Goal: Information Seeking & Learning: Learn about a topic

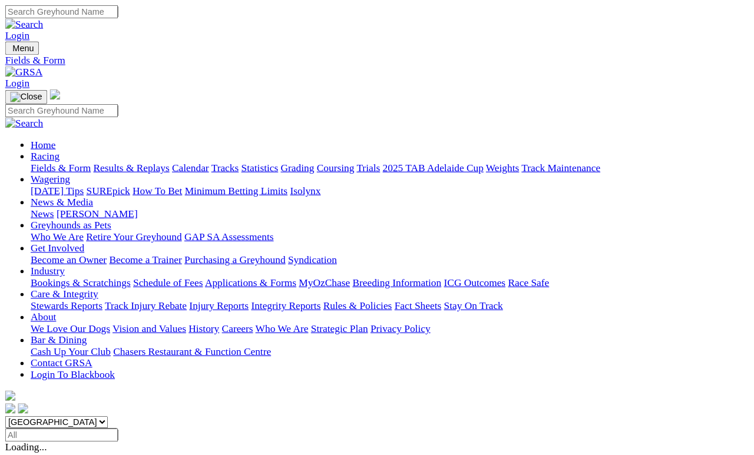
scroll to position [5, 0]
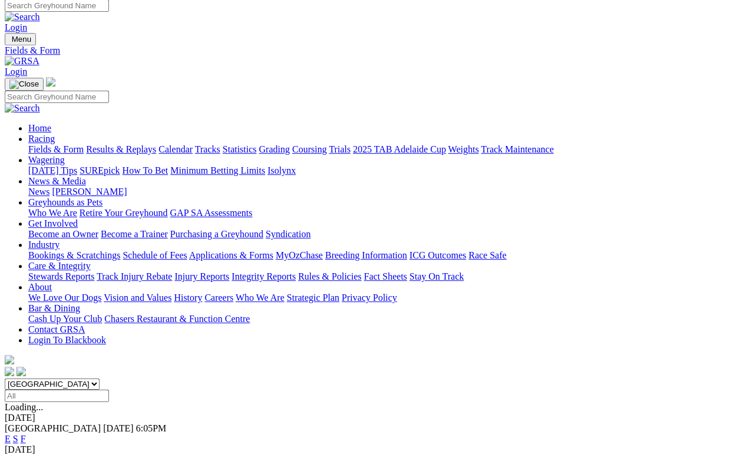
click at [529, 419] on div "07 Oct 2025" at bounding box center [377, 449] width 744 height 11
click at [26, 419] on link "F" at bounding box center [23, 439] width 5 height 10
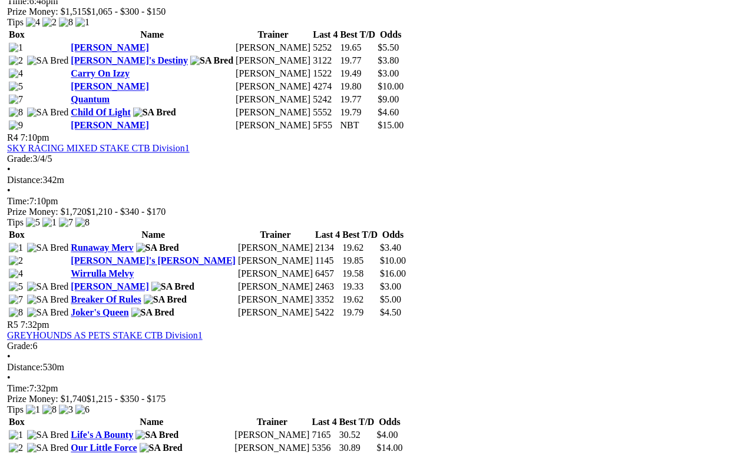
scroll to position [1081, 0]
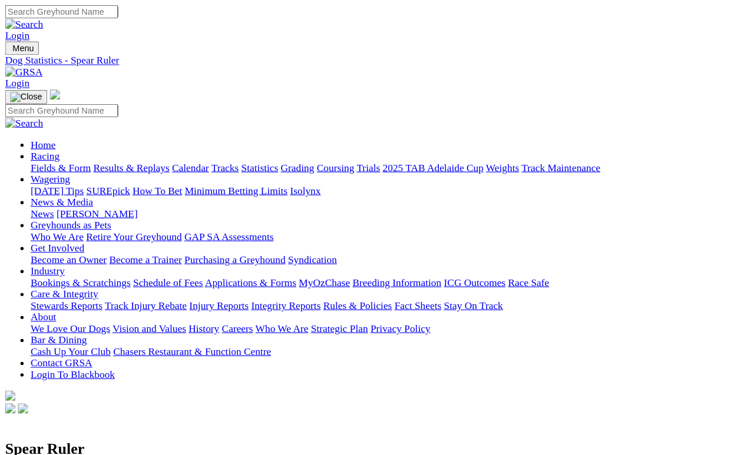
scroll to position [5, 0]
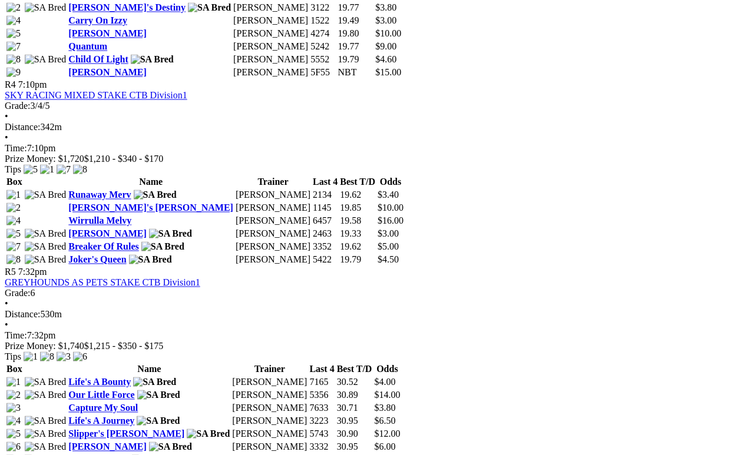
scroll to position [1137, 0]
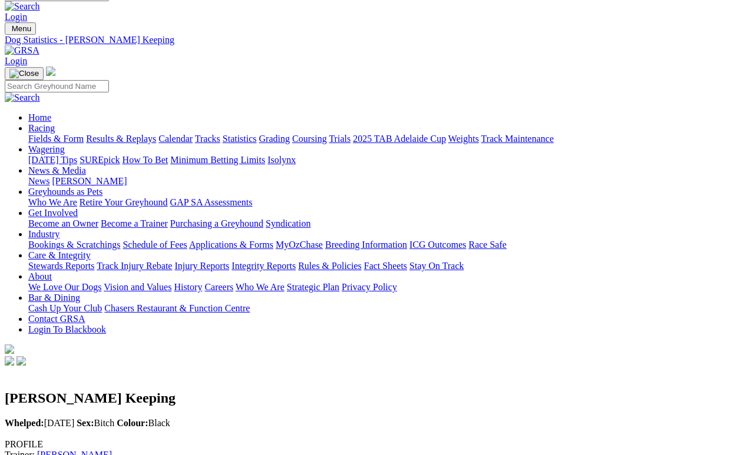
scroll to position [14, 0]
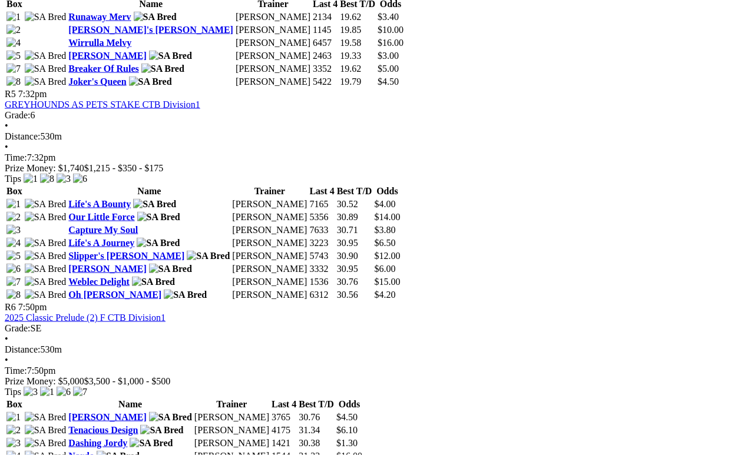
scroll to position [1318, 0]
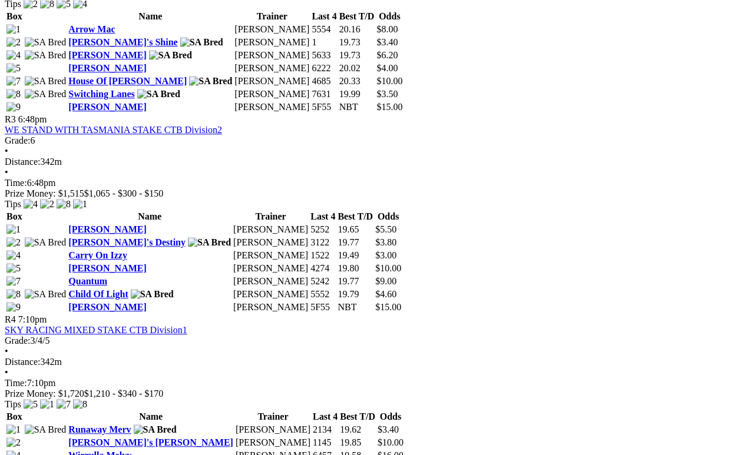
scroll to position [901, 0]
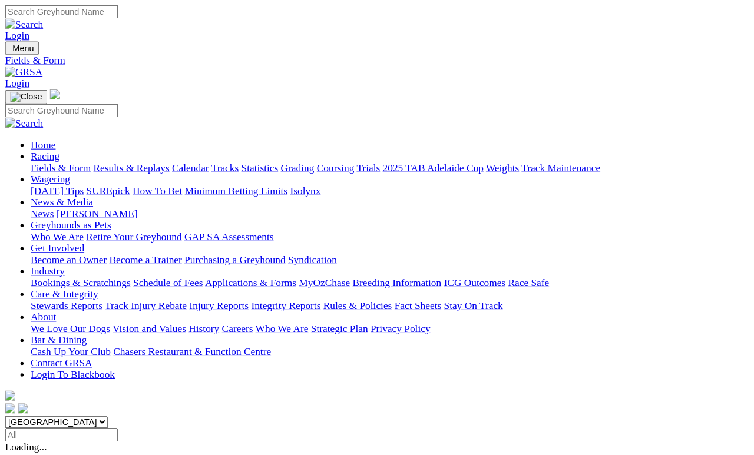
scroll to position [18, 0]
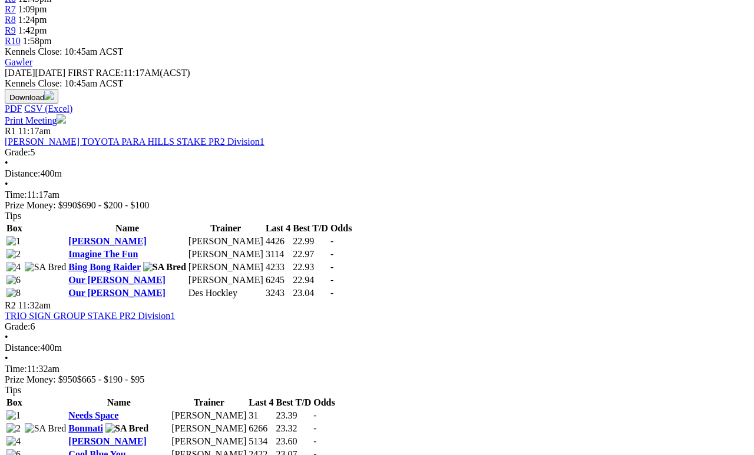
scroll to position [446, 0]
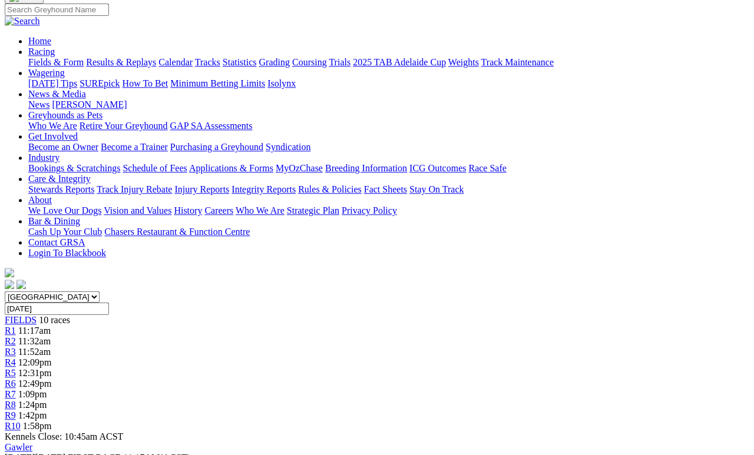
scroll to position [0, 0]
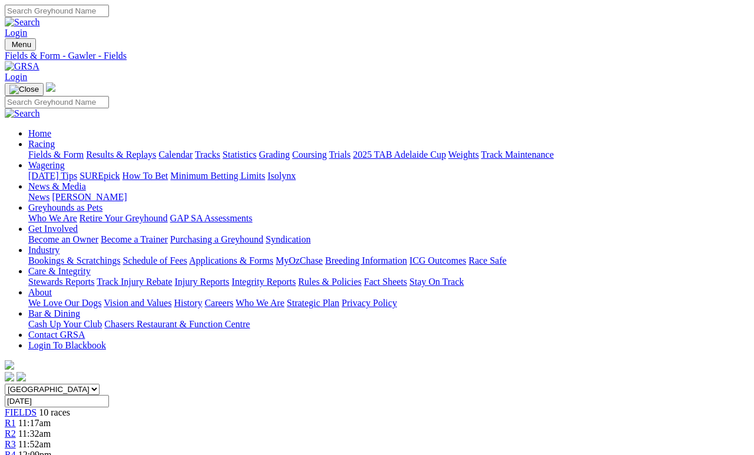
click at [58, 150] on link "Fields & Form" at bounding box center [55, 155] width 55 height 10
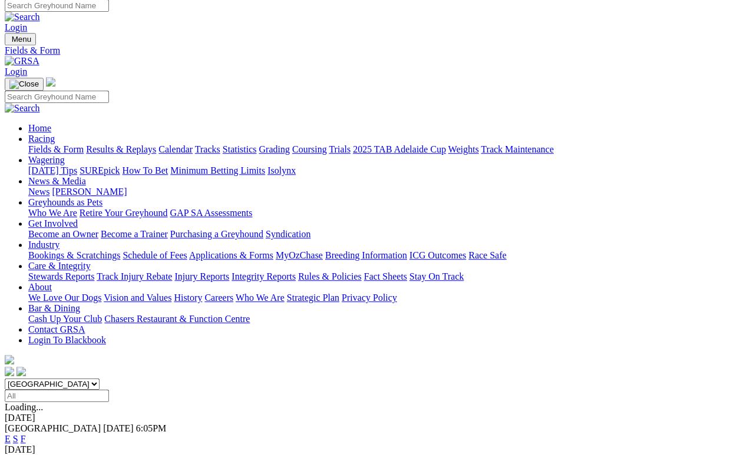
scroll to position [5, 0]
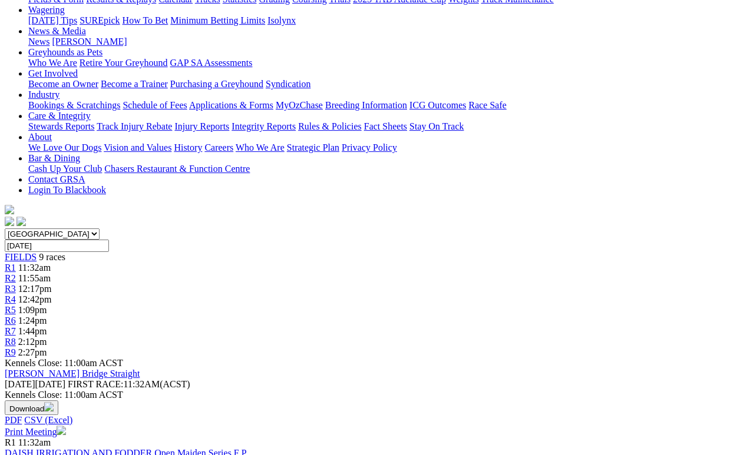
scroll to position [157, 0]
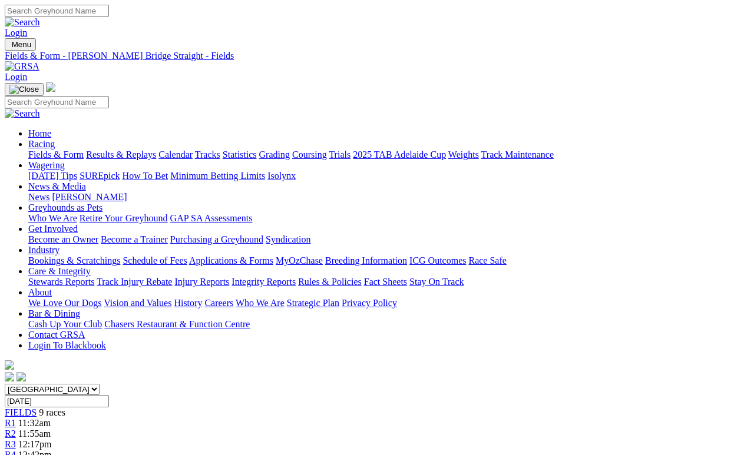
scroll to position [219, 0]
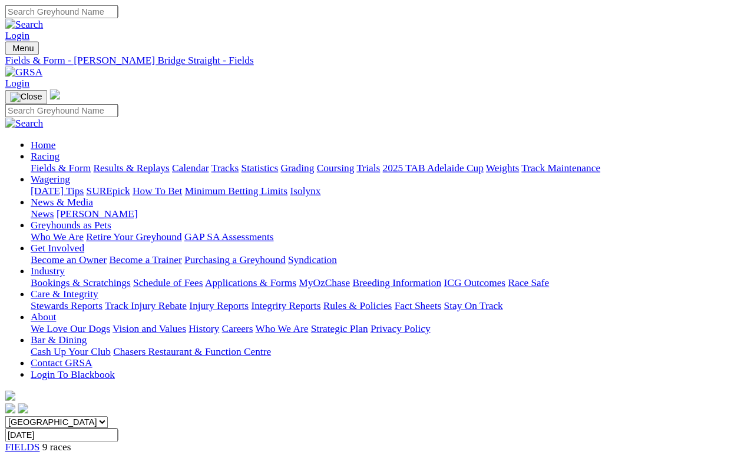
scroll to position [240, 0]
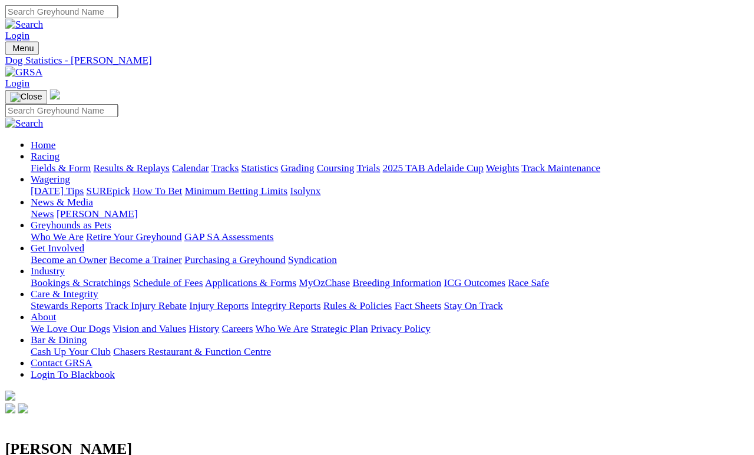
scroll to position [5, 0]
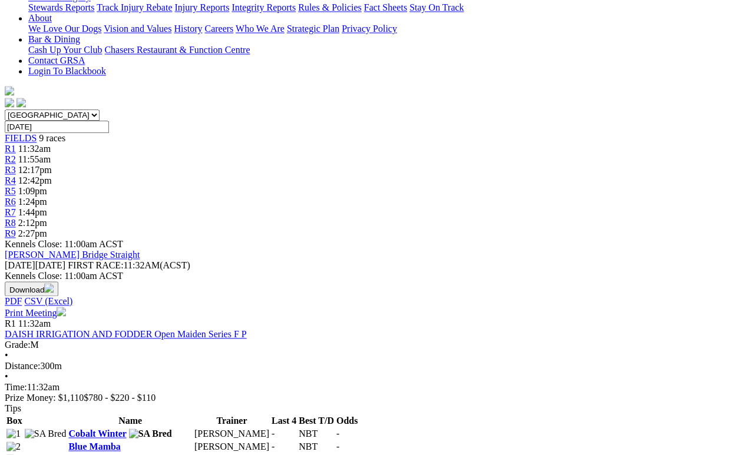
scroll to position [273, 1]
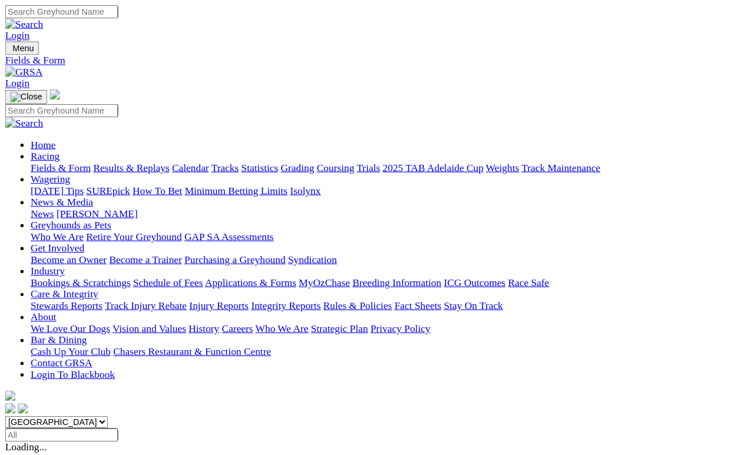
scroll to position [18, 0]
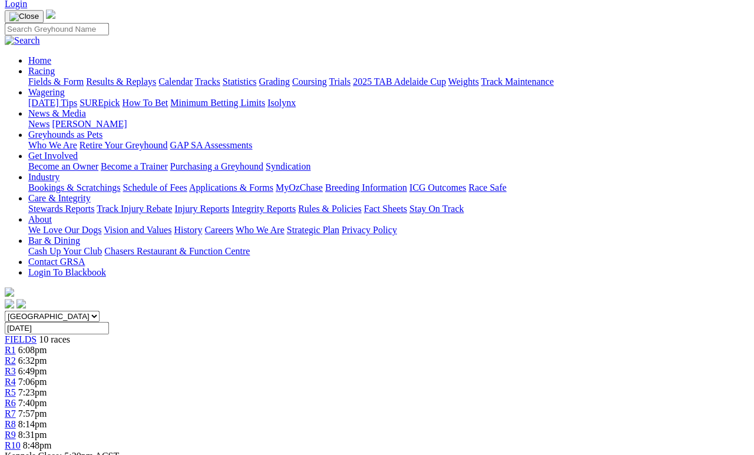
scroll to position [27, 0]
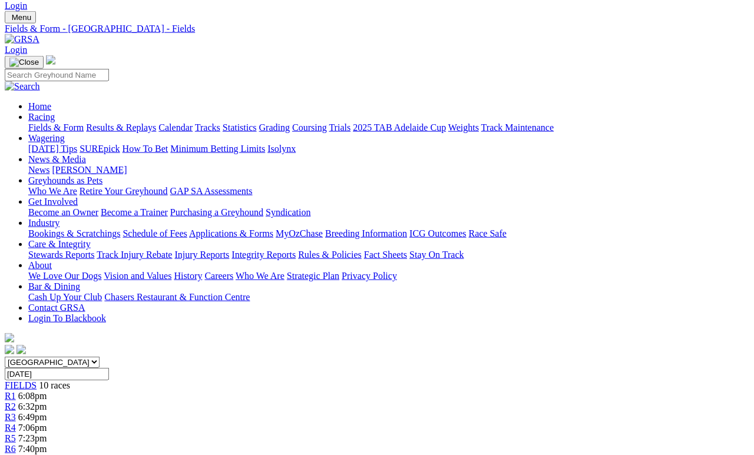
click at [47, 391] on span "6:08pm" at bounding box center [32, 396] width 29 height 10
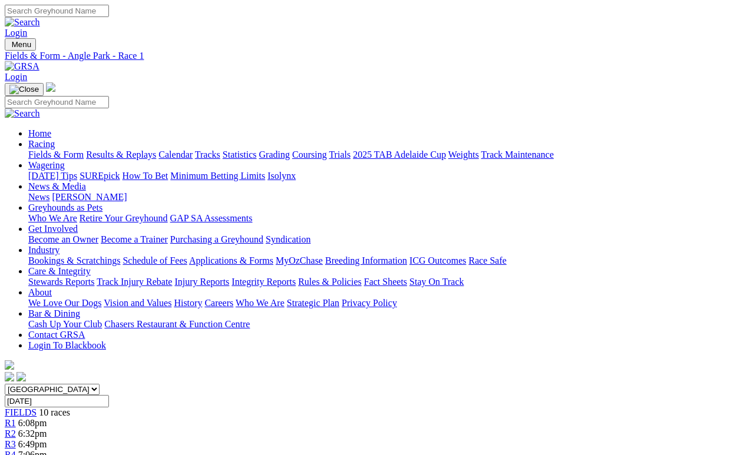
scroll to position [5, 0]
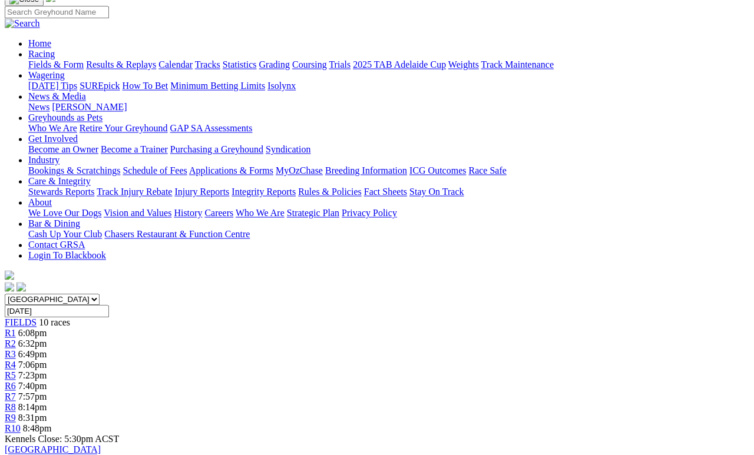
scroll to position [89, 0]
click at [36, 318] on span "FIELDS" at bounding box center [21, 323] width 32 height 10
